Goal: Information Seeking & Learning: Learn about a topic

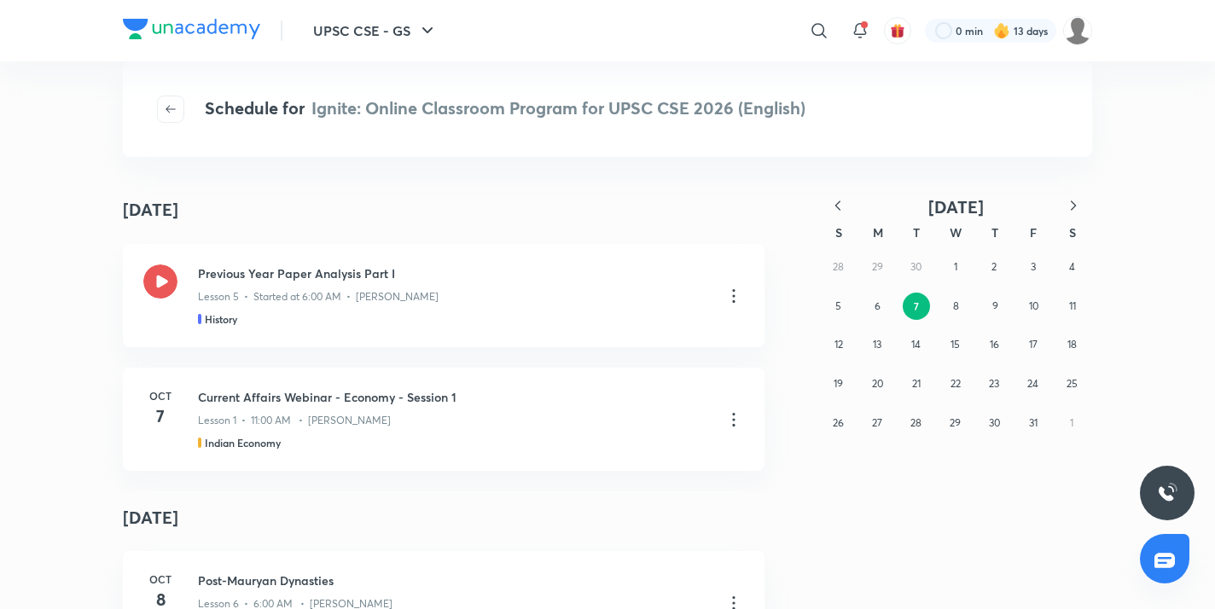
click at [835, 204] on icon "button" at bounding box center [837, 205] width 17 height 17
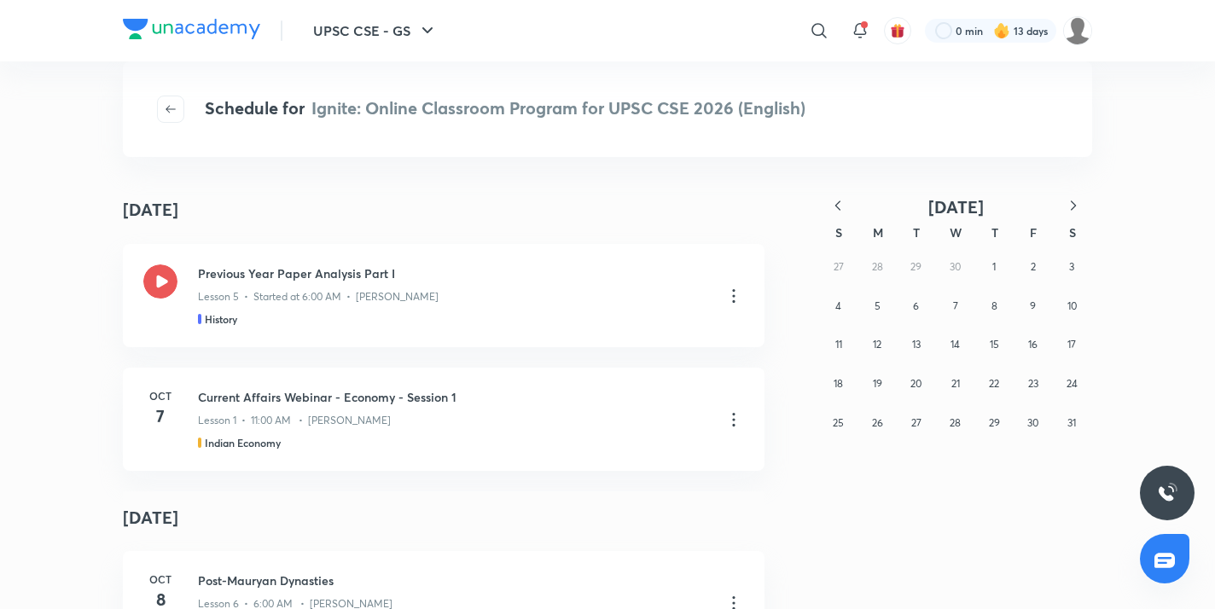
click at [835, 204] on icon "button" at bounding box center [837, 205] width 17 height 17
click at [950, 341] on button "16" at bounding box center [955, 344] width 27 height 27
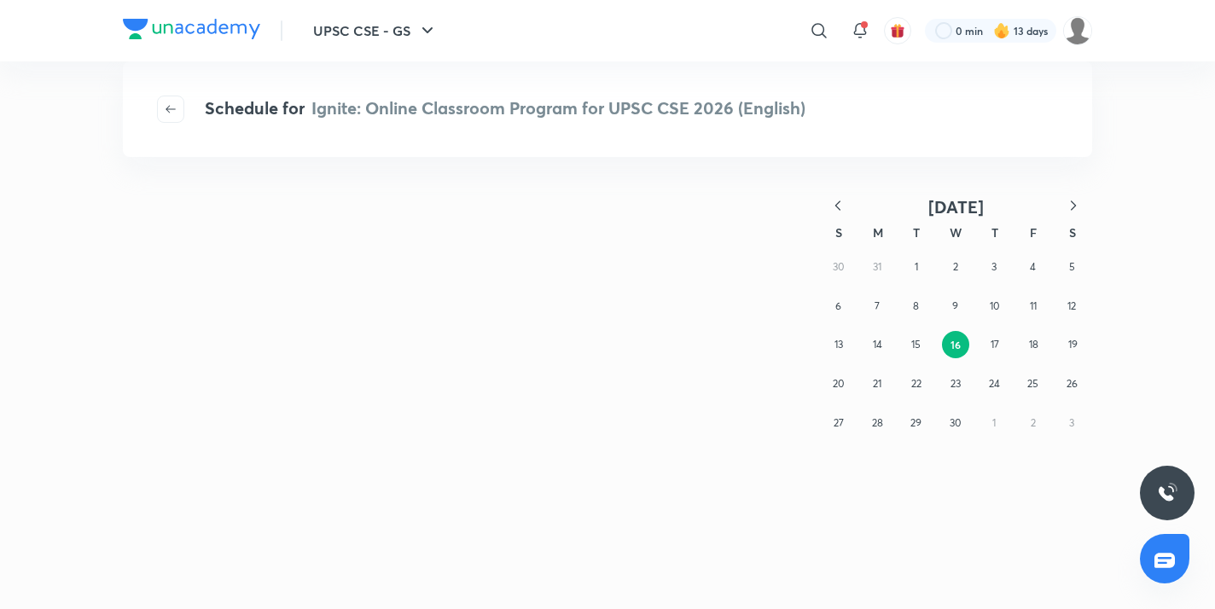
click at [950, 340] on button "16" at bounding box center [955, 344] width 27 height 27
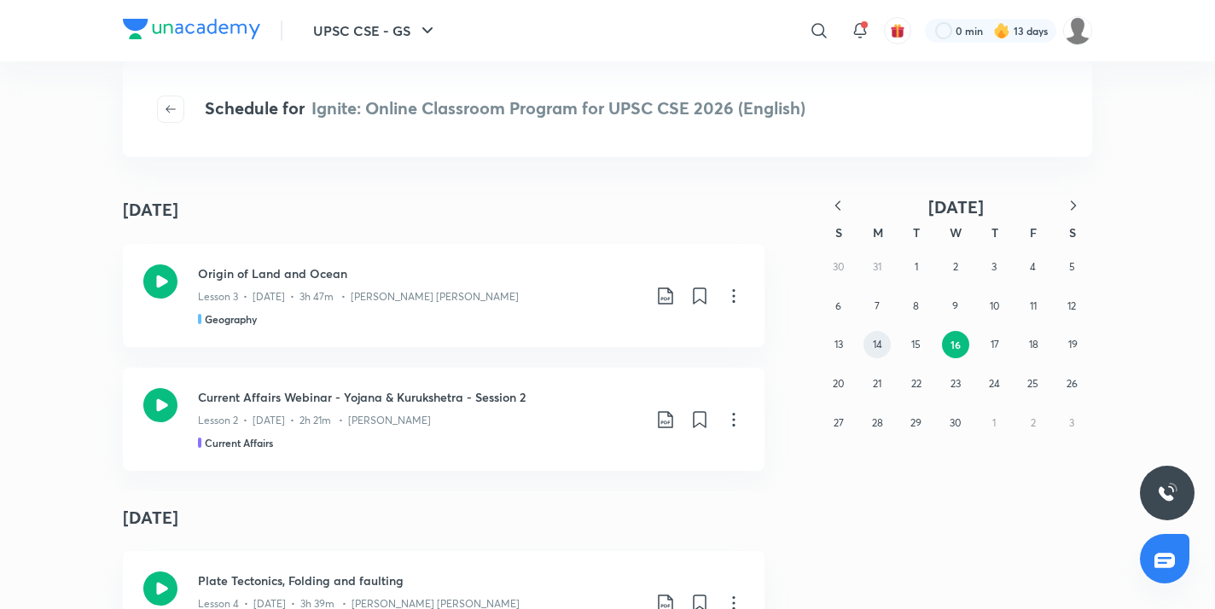
click at [875, 348] on abbr "14" at bounding box center [877, 344] width 9 height 13
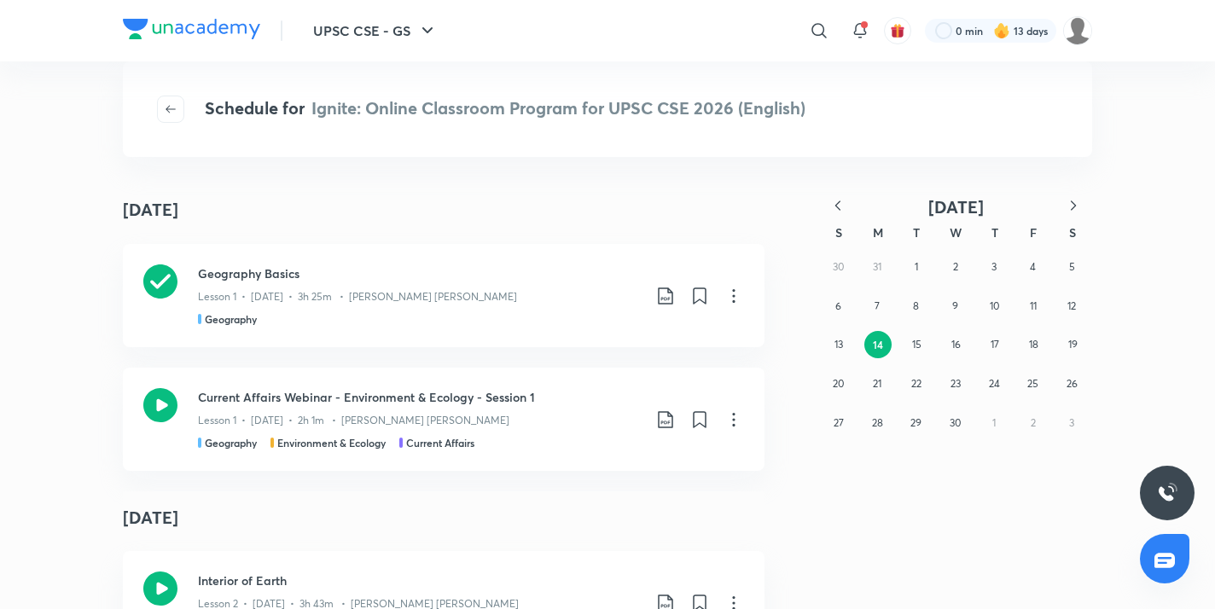
click at [1073, 210] on icon "button" at bounding box center [1073, 205] width 17 height 17
click at [959, 348] on abbr "14" at bounding box center [955, 344] width 9 height 13
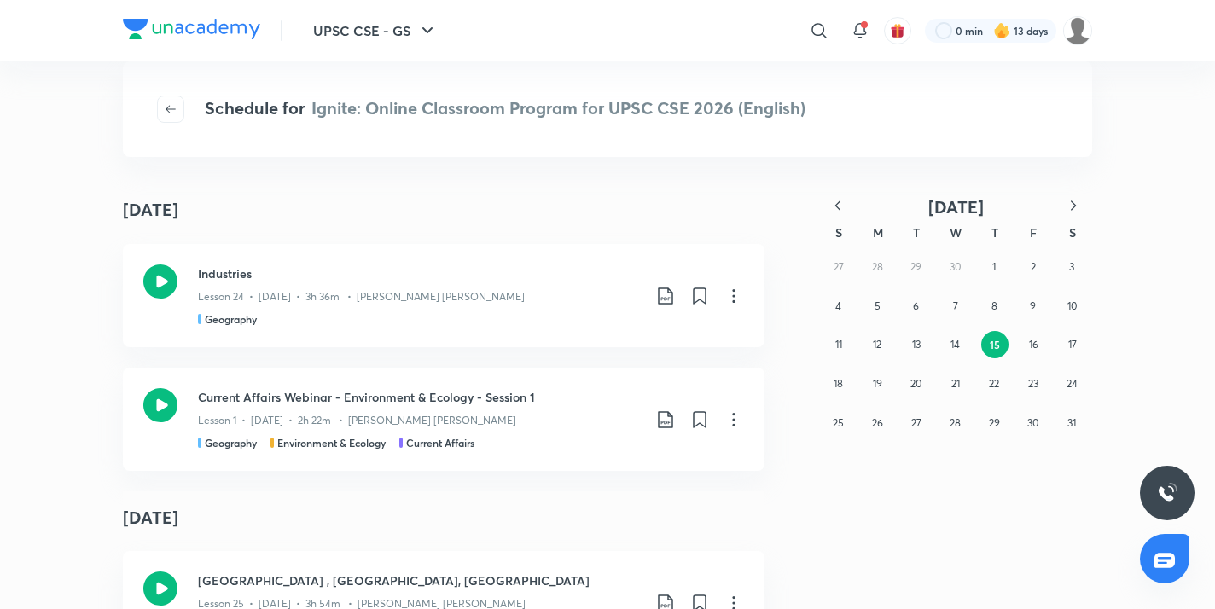
click at [1077, 437] on div "27 28 29 30 1 2 3 4 5 6 7 8 9 10 11 12 13 14 15 16 17 18 19 20 21 22 23 24 25 2…" at bounding box center [955, 344] width 273 height 195
click at [1063, 422] on button "31" at bounding box center [1071, 423] width 27 height 27
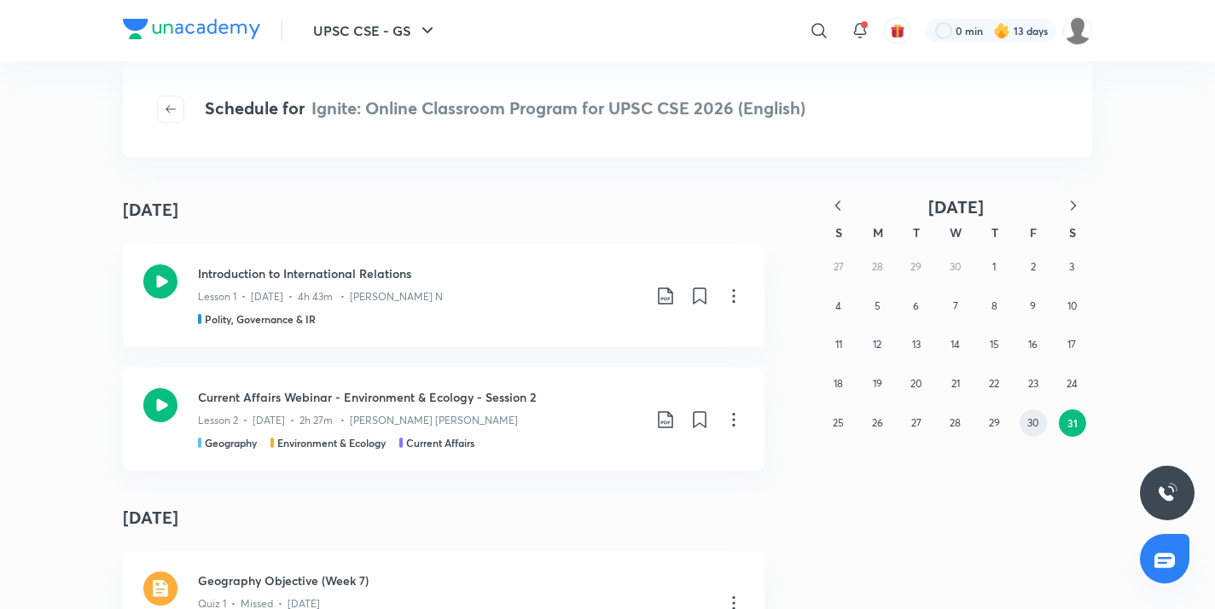
click at [1039, 427] on button "30" at bounding box center [1033, 423] width 27 height 27
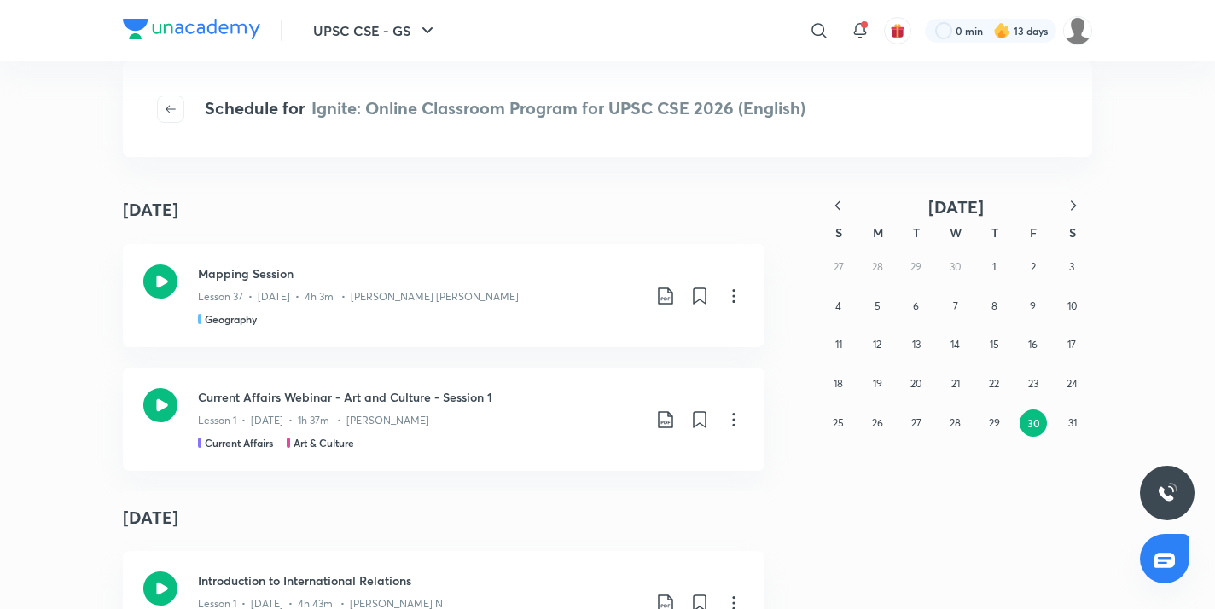
click at [835, 207] on icon "button" at bounding box center [837, 205] width 17 height 17
